Goal: Complete application form

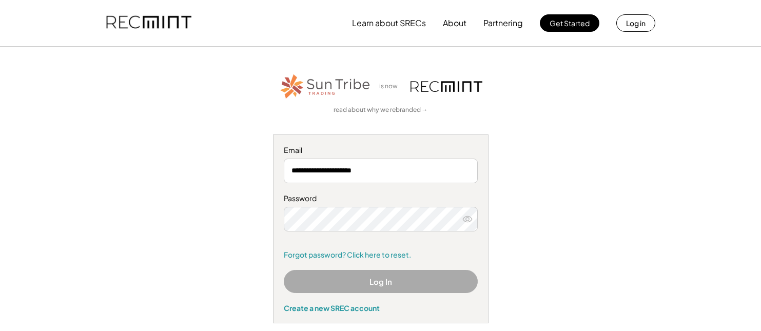
click at [396, 282] on button "Log In" at bounding box center [381, 281] width 194 height 23
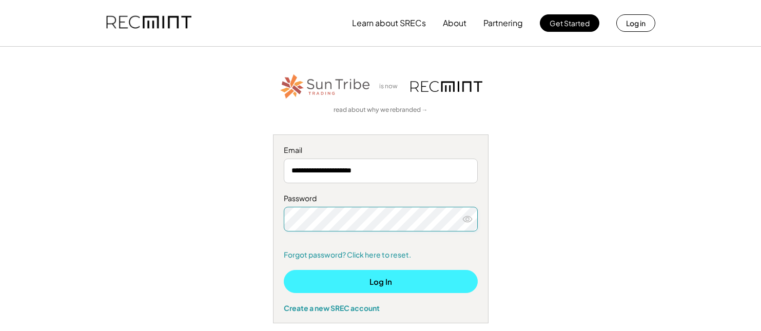
click at [385, 283] on button "Log In" at bounding box center [381, 281] width 194 height 23
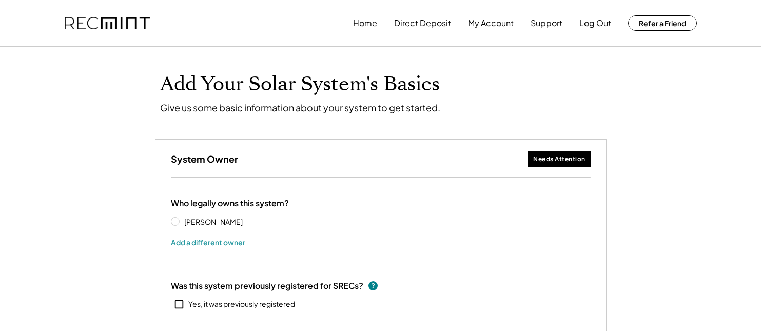
scroll to position [5, 0]
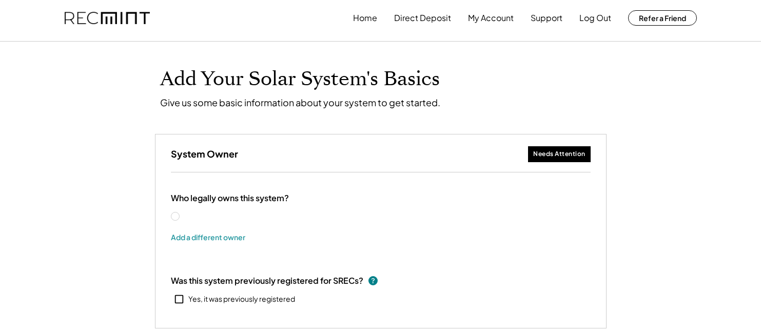
click at [181, 213] on label "Charles Ware" at bounding box center [227, 216] width 92 height 7
select select "**********"
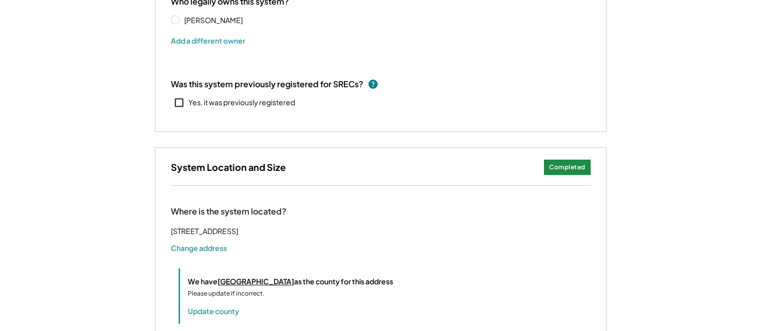
scroll to position [179, 0]
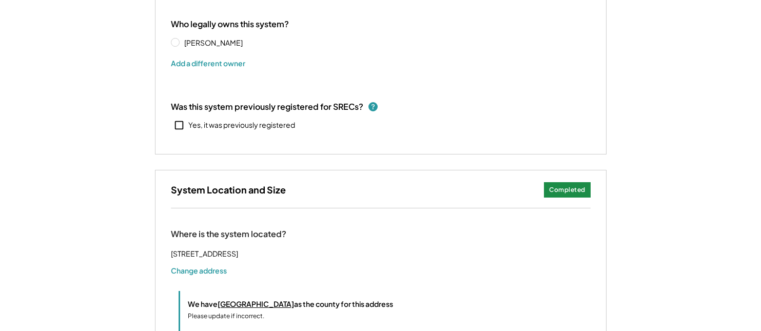
click at [373, 105] on use at bounding box center [372, 106] width 9 height 9
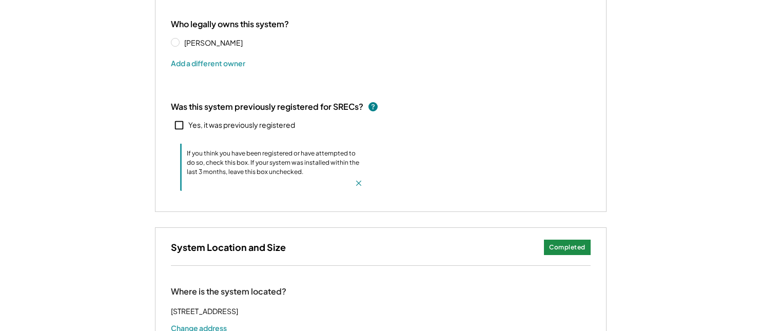
click at [390, 135] on div "Was this system previously registered for SRECs? Yes, it was previously registe…" at bounding box center [381, 143] width 420 height 94
click at [362, 181] on icon at bounding box center [358, 183] width 10 height 10
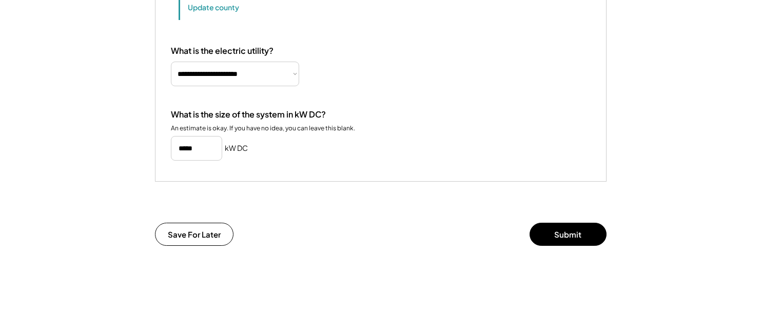
scroll to position [528, 0]
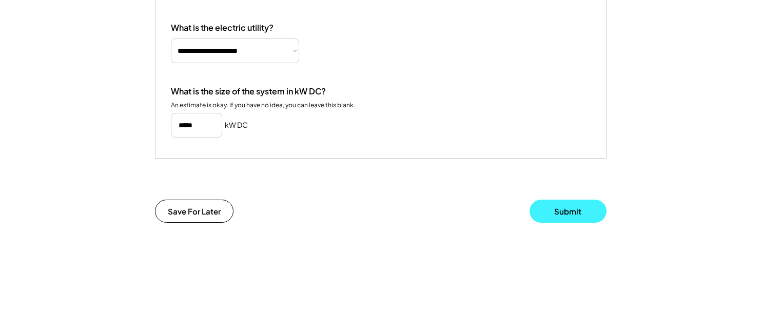
click at [553, 223] on button "Submit" at bounding box center [567, 211] width 77 height 23
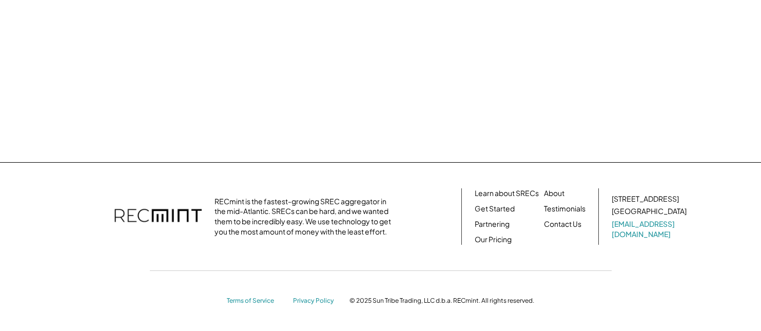
scroll to position [84, 0]
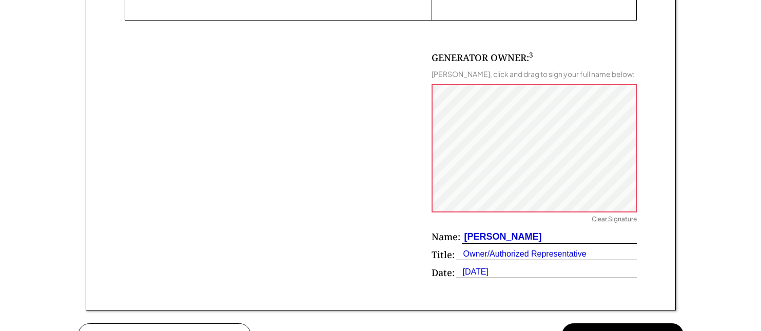
scroll to position [666, 0]
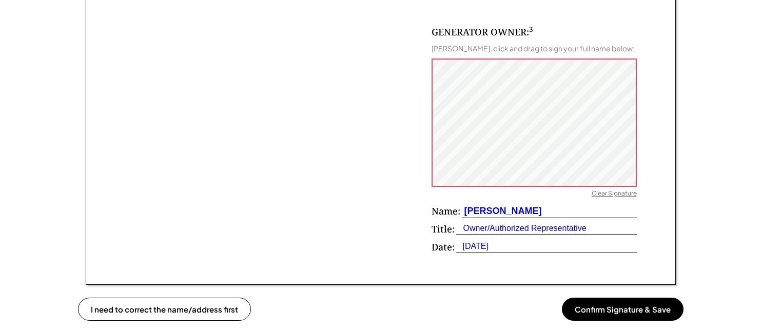
click at [577, 305] on button "Confirm Signature & Save" at bounding box center [623, 308] width 122 height 23
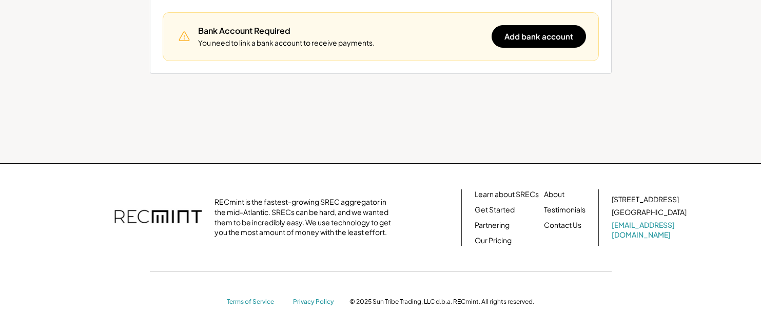
scroll to position [178, 0]
click at [303, 301] on link "Privacy Policy" at bounding box center [316, 302] width 46 height 9
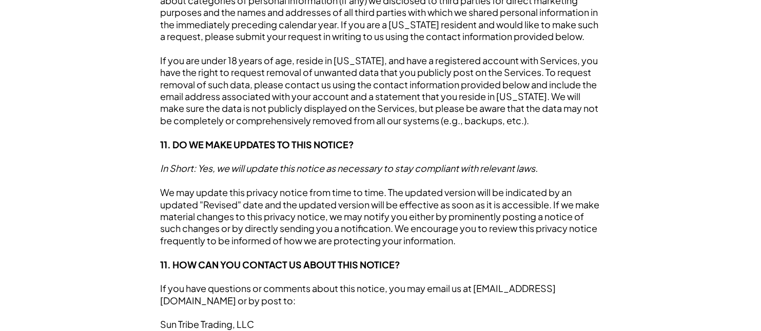
scroll to position [3011, 0]
